Goal: Task Accomplishment & Management: Manage account settings

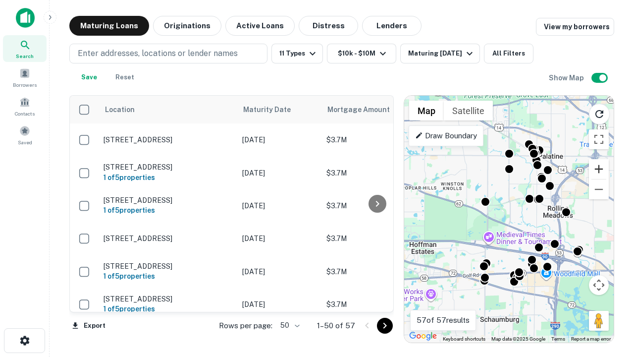
click at [599, 169] on button "Zoom in" at bounding box center [599, 169] width 20 height 20
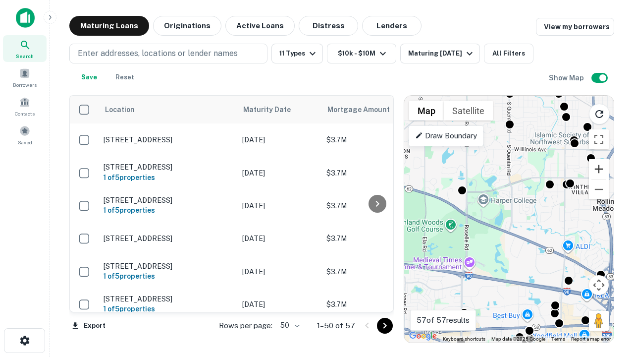
click at [599, 169] on button "Zoom in" at bounding box center [599, 169] width 20 height 20
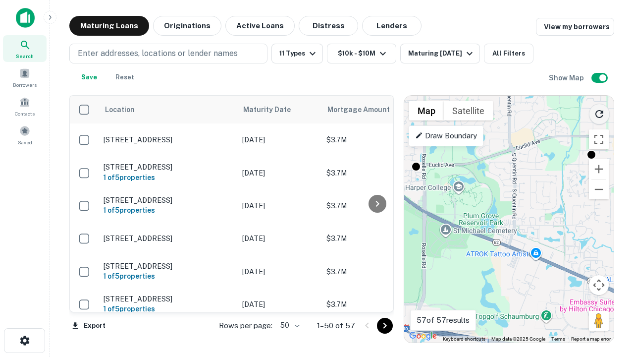
click at [600, 112] on icon "Reload search area" at bounding box center [600, 114] width 12 height 12
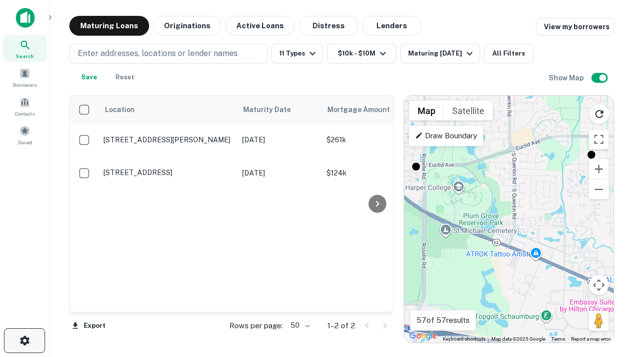
click at [24, 341] on icon "button" at bounding box center [25, 341] width 12 height 12
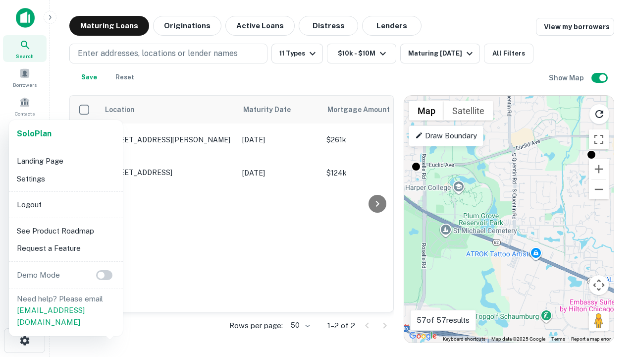
click at [65, 204] on li "Logout" at bounding box center [66, 205] width 106 height 18
